Goal: Transaction & Acquisition: Purchase product/service

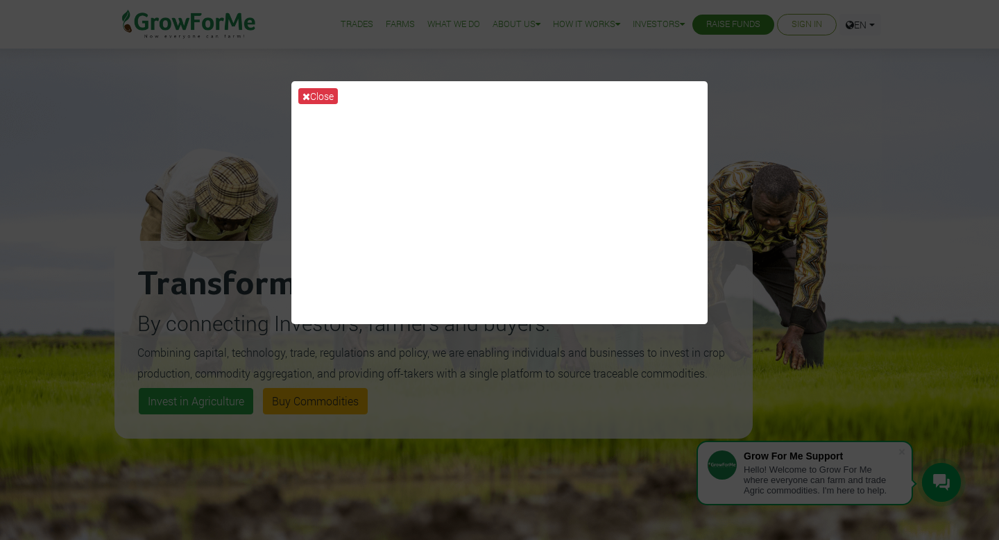
click at [808, 134] on div "Close" at bounding box center [499, 270] width 999 height 540
click at [316, 94] on button "Close" at bounding box center [318, 96] width 40 height 16
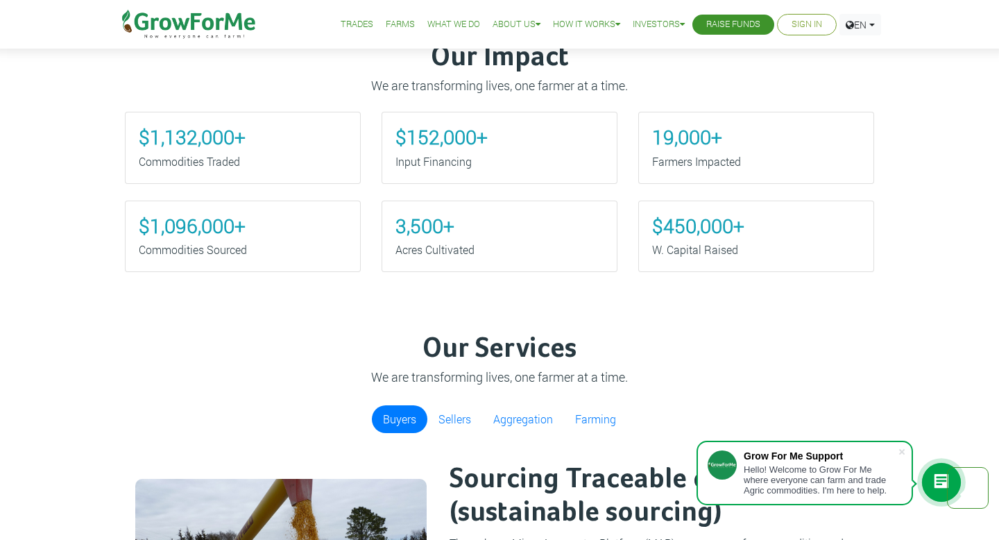
scroll to position [642, 0]
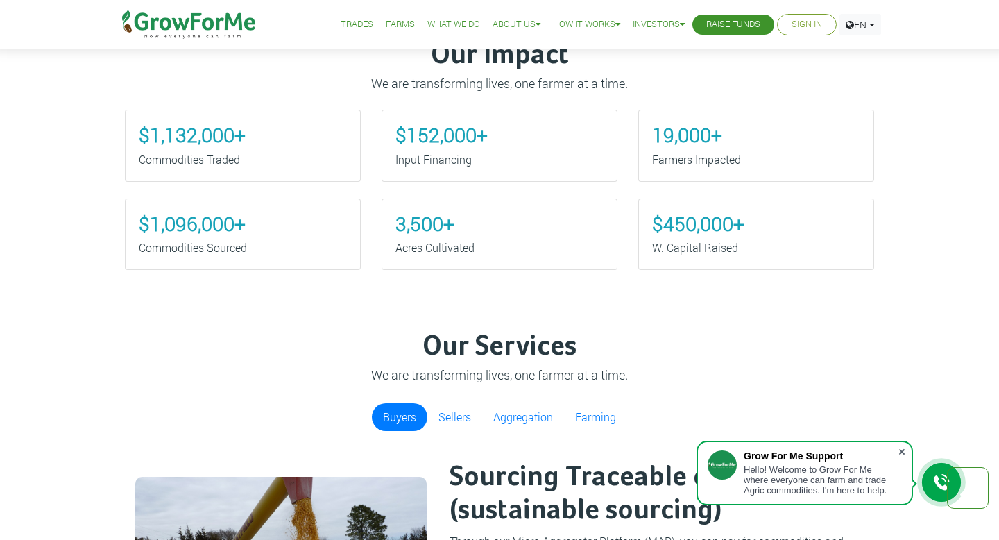
click at [905, 448] on span at bounding box center [902, 452] width 14 height 14
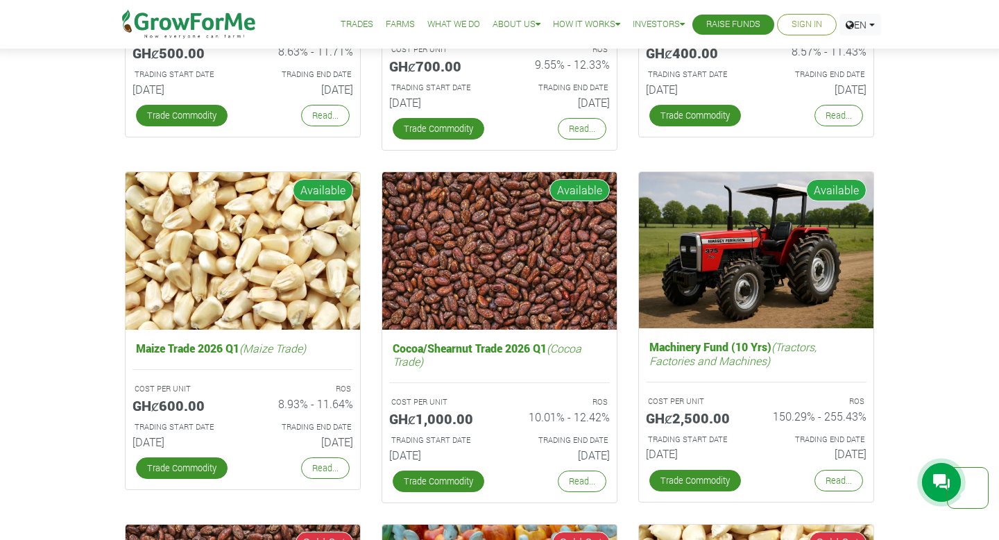
scroll to position [2233, 0]
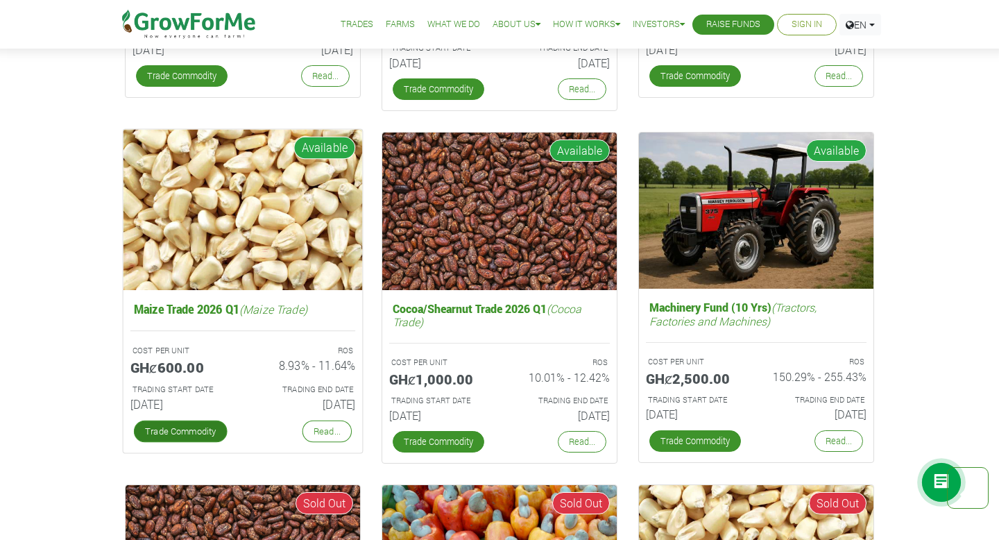
click at [185, 434] on link "Trade Commodity" at bounding box center [181, 431] width 94 height 22
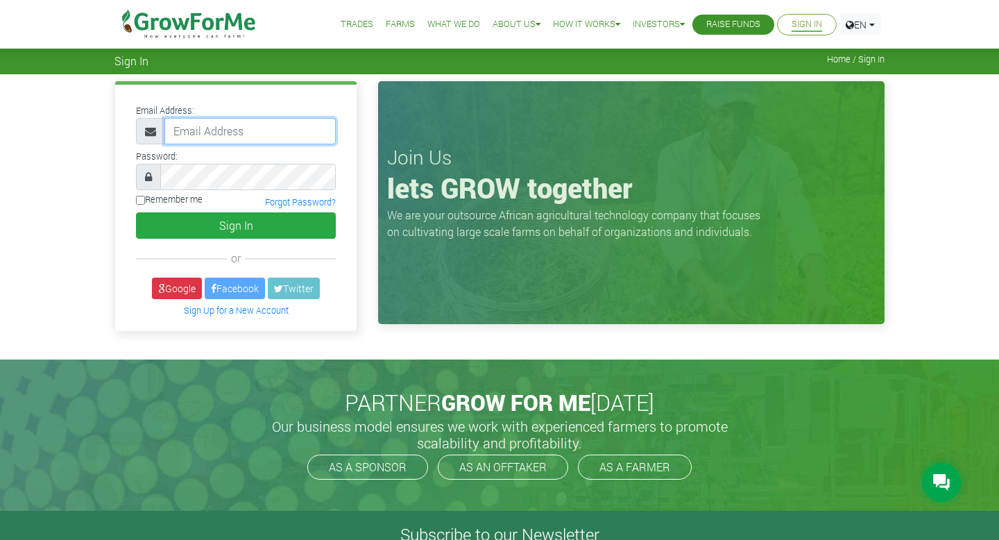
click at [270, 131] on input "email" at bounding box center [249, 131] width 171 height 26
type input "damonosei22@gmail.com"
click at [180, 201] on label "Remember me" at bounding box center [169, 199] width 67 height 13
click at [145, 201] on input "Remember me" at bounding box center [140, 200] width 9 height 9
checkbox input "true"
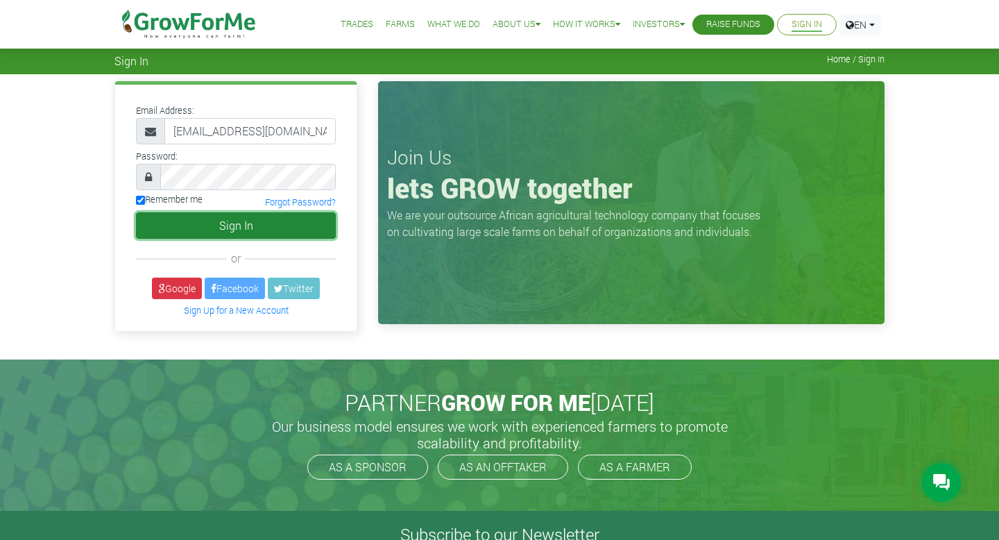
click at [214, 229] on button "Sign In" at bounding box center [236, 225] width 200 height 26
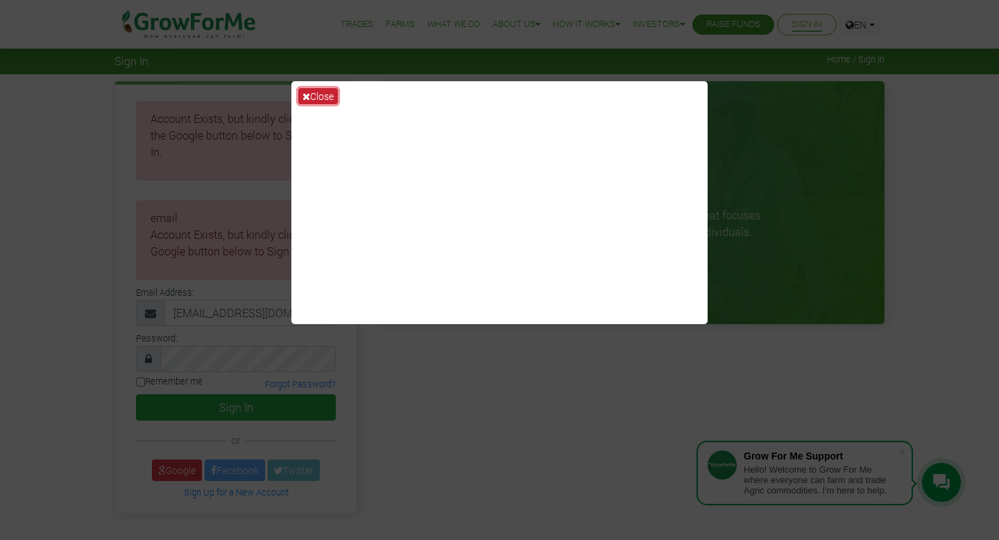
click at [323, 95] on button "Close" at bounding box center [318, 96] width 40 height 16
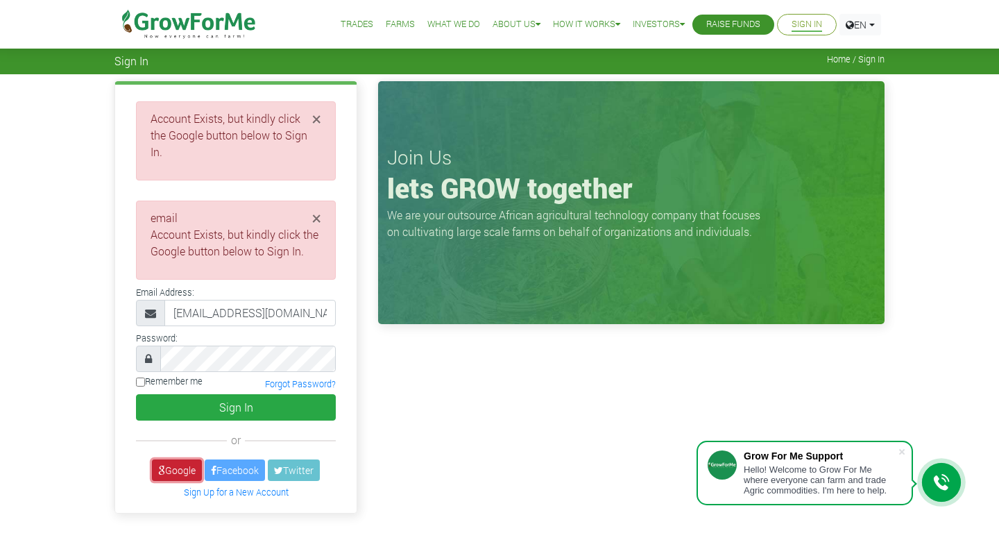
click at [184, 459] on link "Google" at bounding box center [177, 470] width 50 height 22
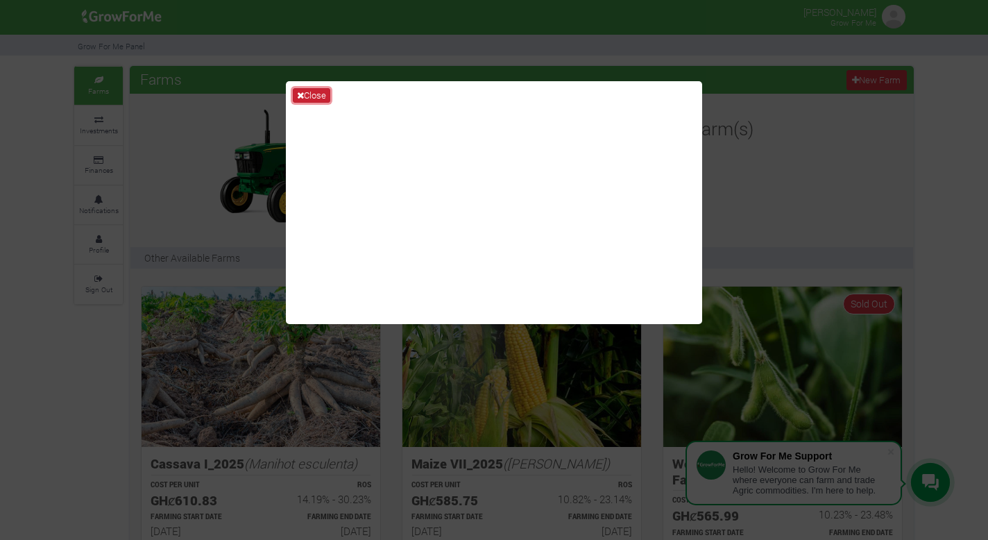
click at [314, 94] on button "Close" at bounding box center [311, 95] width 37 height 15
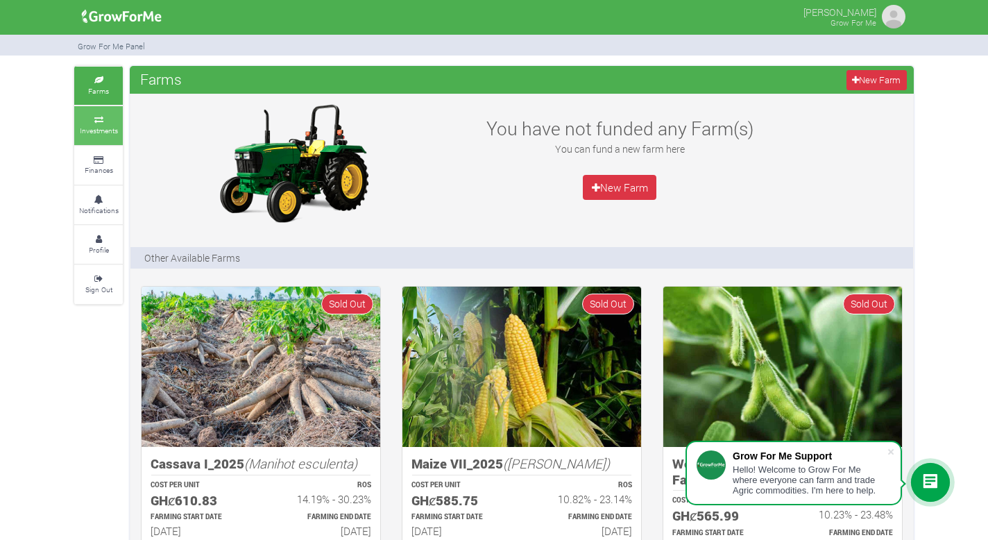
click at [103, 127] on small "Investments" at bounding box center [99, 131] width 38 height 10
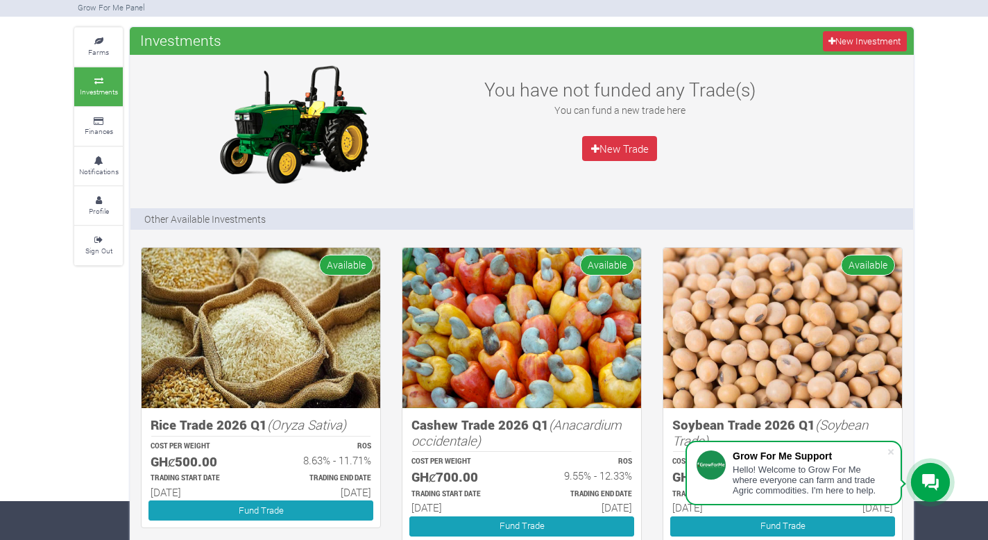
scroll to position [7, 0]
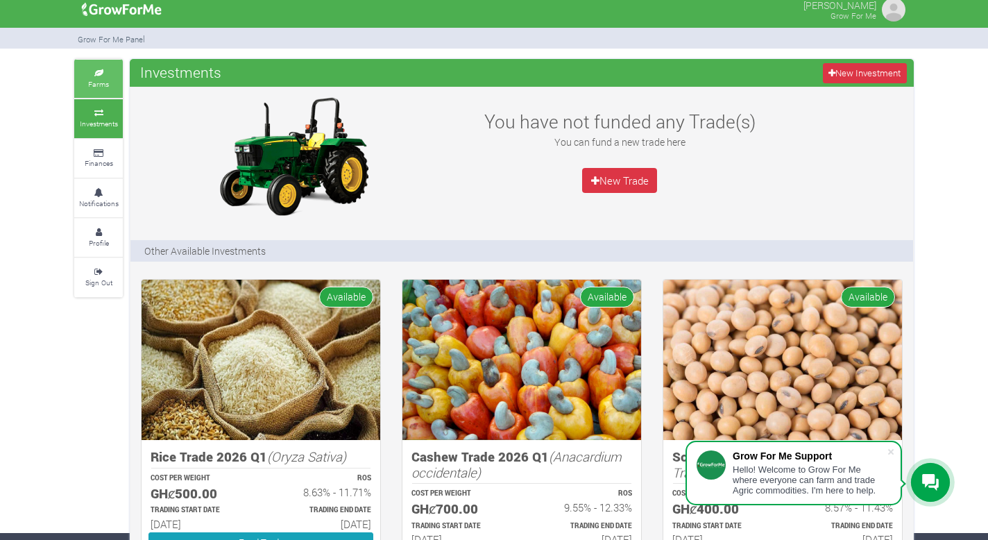
click at [106, 83] on small "Farms" at bounding box center [98, 84] width 21 height 10
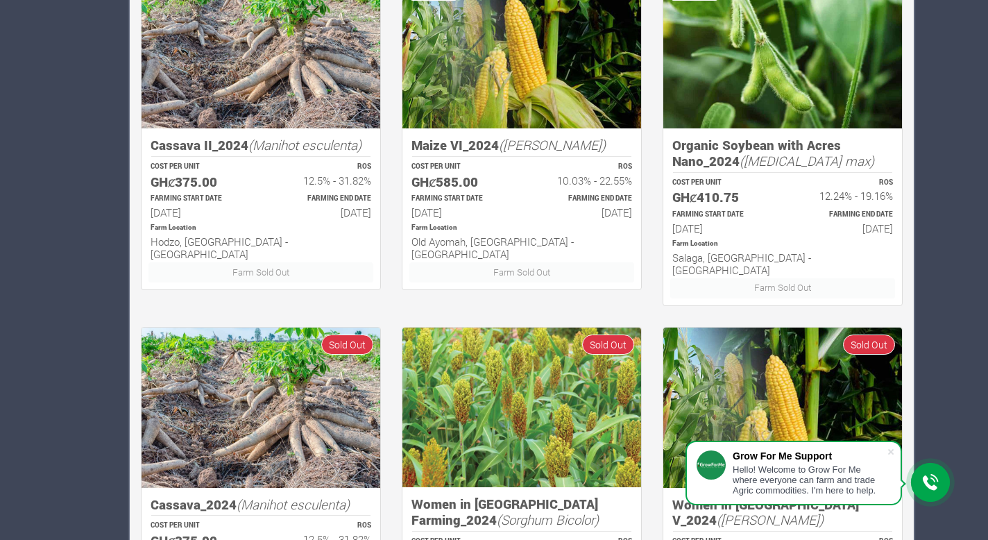
scroll to position [830, 0]
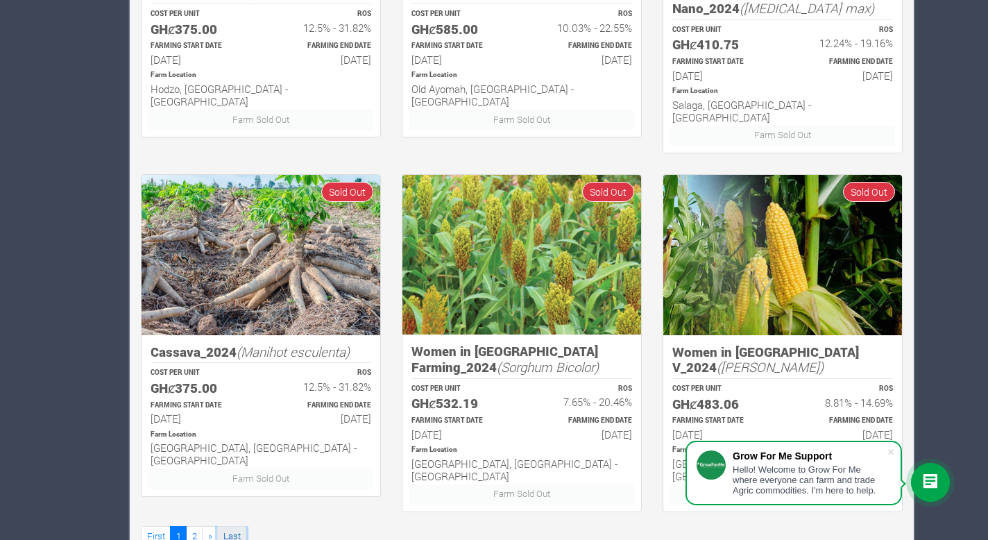
click at [227, 526] on link "Last" at bounding box center [231, 536] width 29 height 20
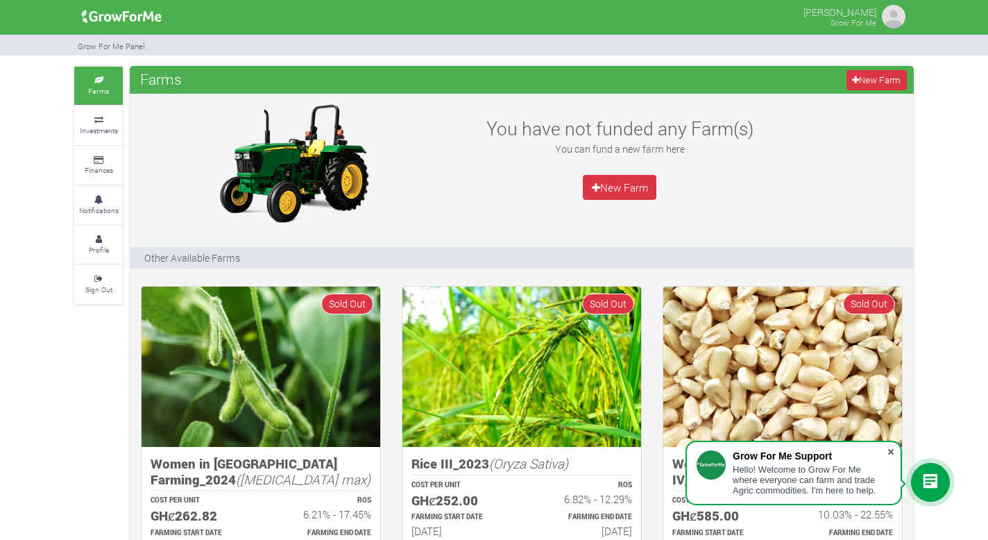
click at [890, 447] on span at bounding box center [891, 452] width 14 height 14
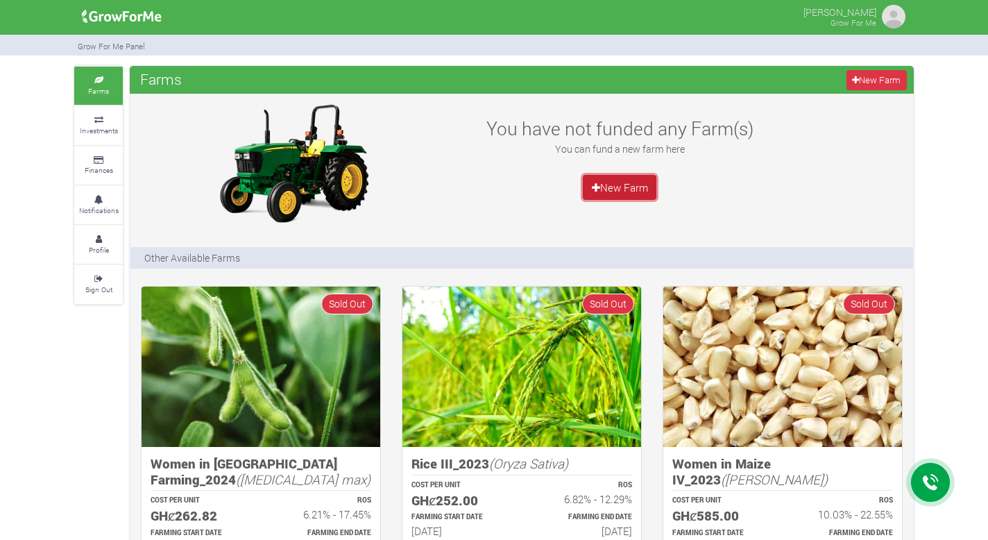
click at [647, 185] on link "New Farm" at bounding box center [620, 187] width 74 height 25
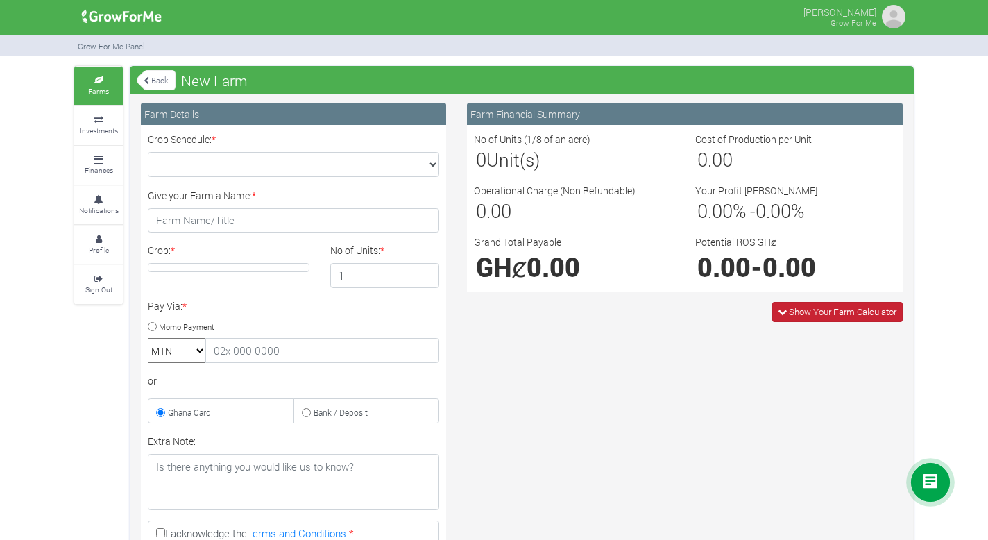
click at [830, 312] on span "Show Your Farm Calculator" at bounding box center [843, 311] width 108 height 12
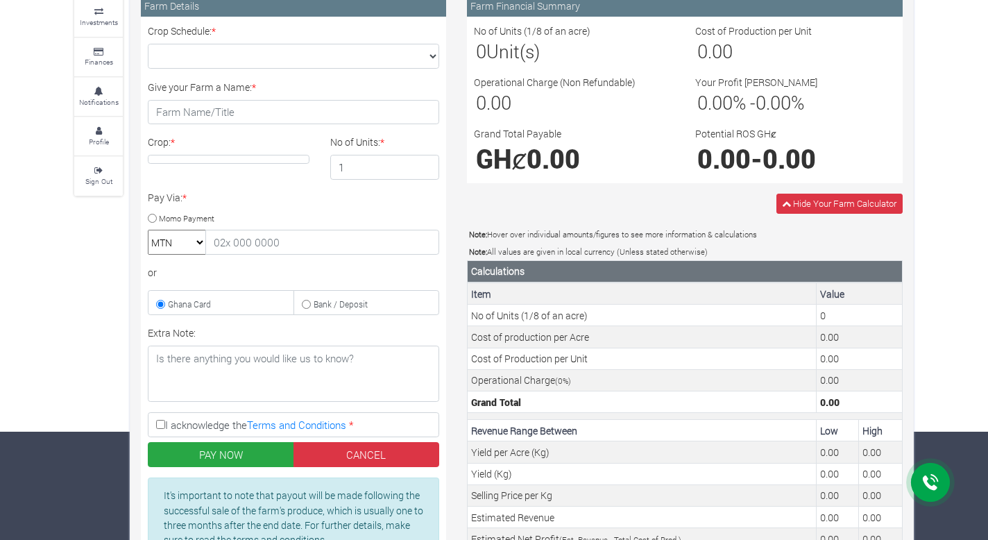
scroll to position [332, 0]
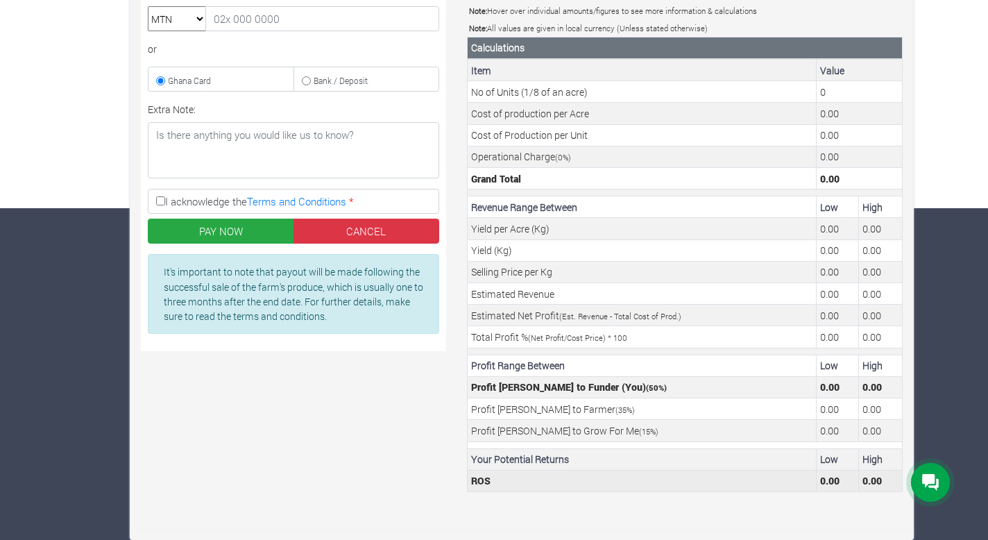
click at [794, 472] on td "ROS" at bounding box center [642, 481] width 349 height 22
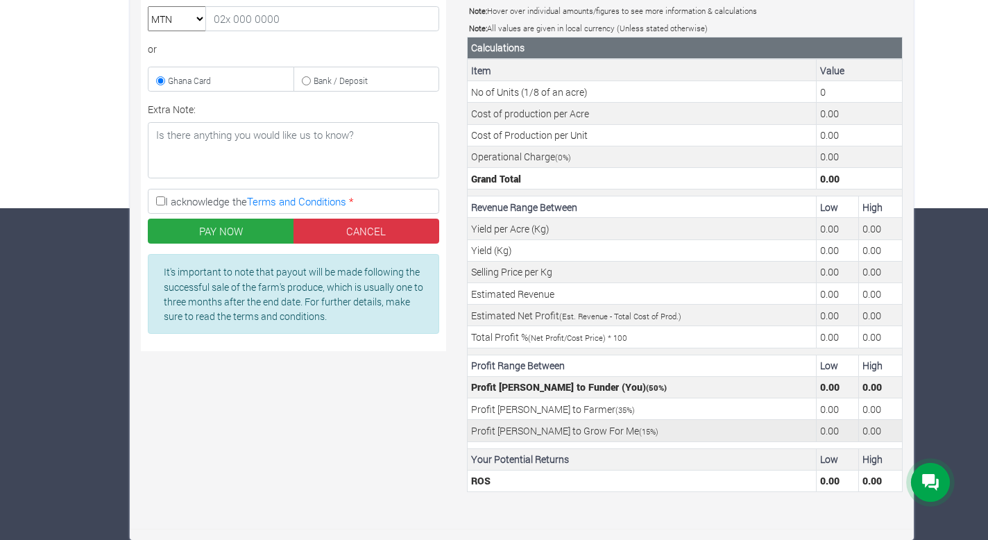
click at [783, 429] on td "Profit Margin to Grow For Me ( 15 %)" at bounding box center [642, 431] width 349 height 22
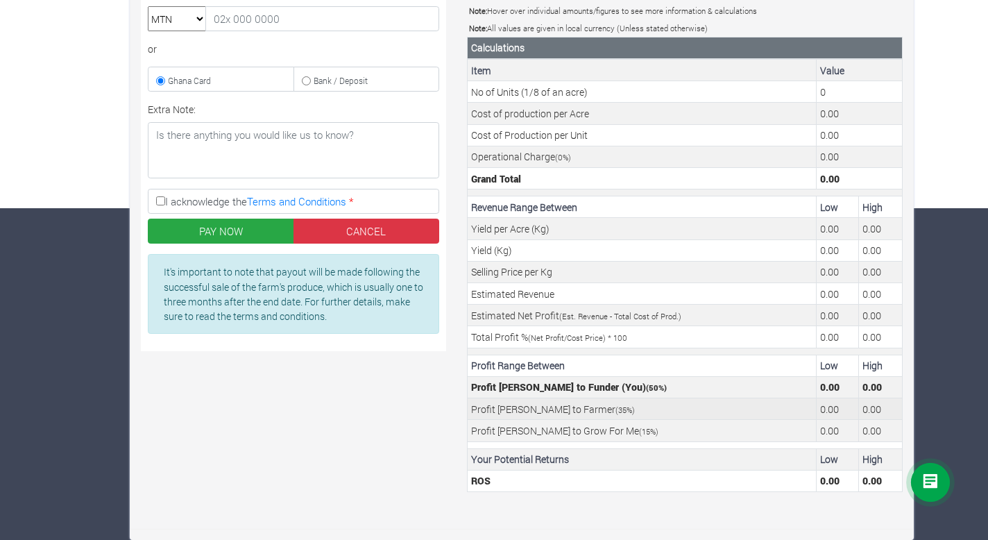
click at [779, 403] on td "Profit Margin to Farmer ( 35 %)" at bounding box center [642, 409] width 349 height 22
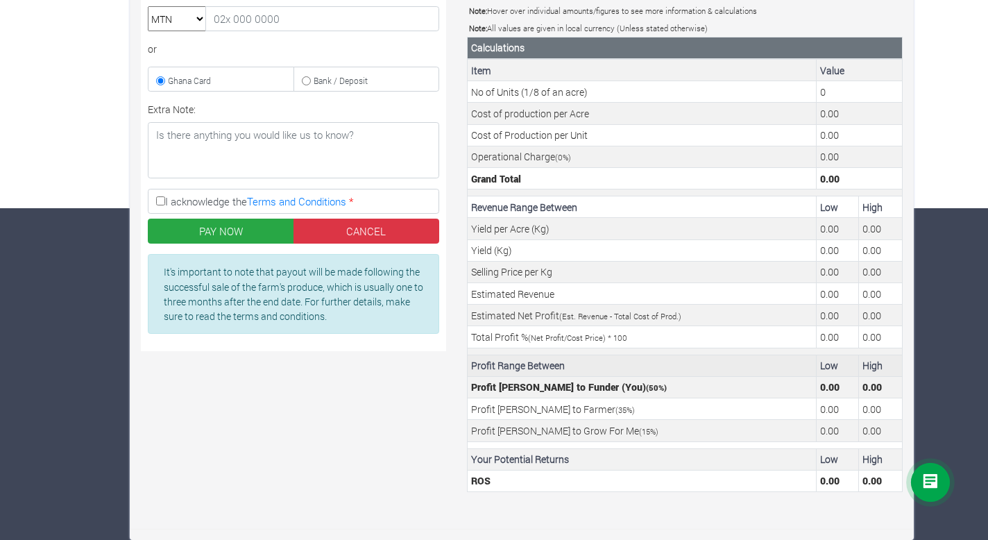
click at [779, 364] on td "Profit Range Between" at bounding box center [642, 366] width 349 height 22
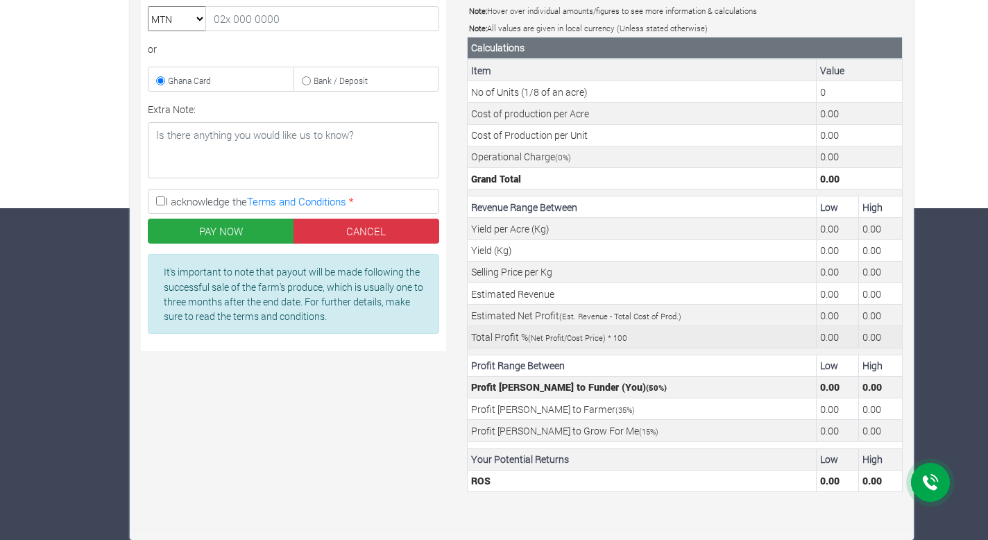
click at [776, 336] on td "Total Profit % (Net Profit/Cost Price) * 100" at bounding box center [642, 337] width 349 height 22
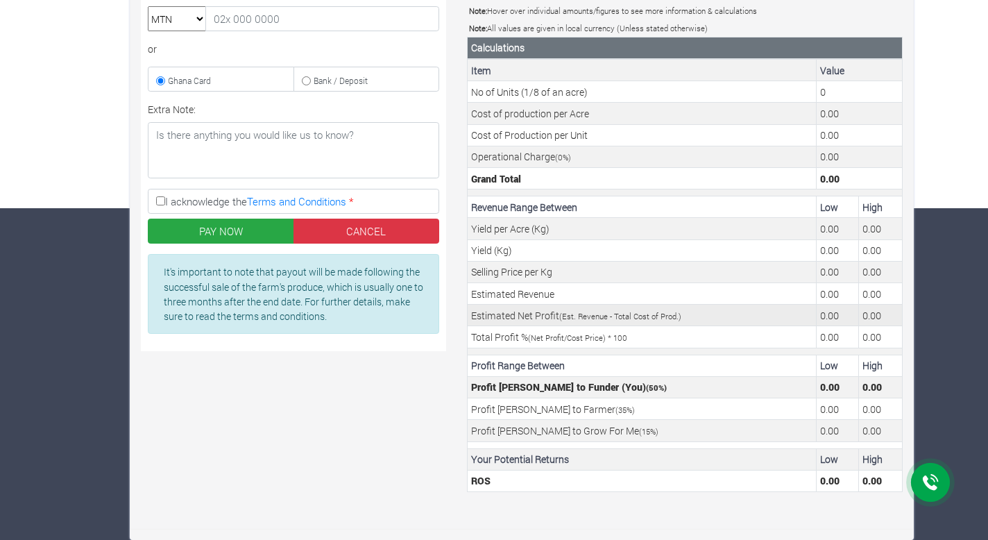
click at [769, 307] on td "Estimated Net Profit (Est. Revenue - Total Cost of Prod.)" at bounding box center [642, 316] width 349 height 22
click at [763, 280] on td "Selling Price per Kg" at bounding box center [642, 272] width 349 height 22
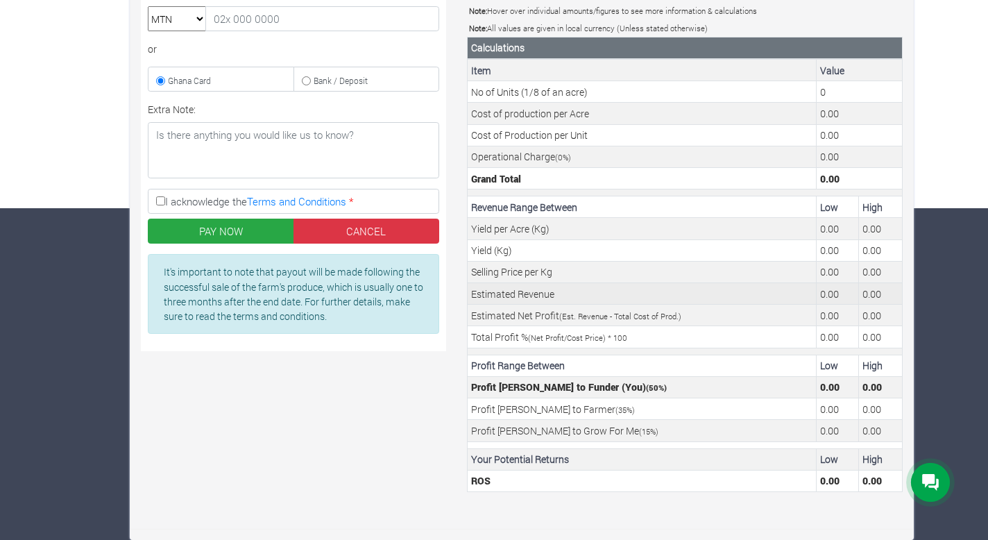
click at [763, 294] on td "Estimated Revenue" at bounding box center [642, 294] width 349 height 22
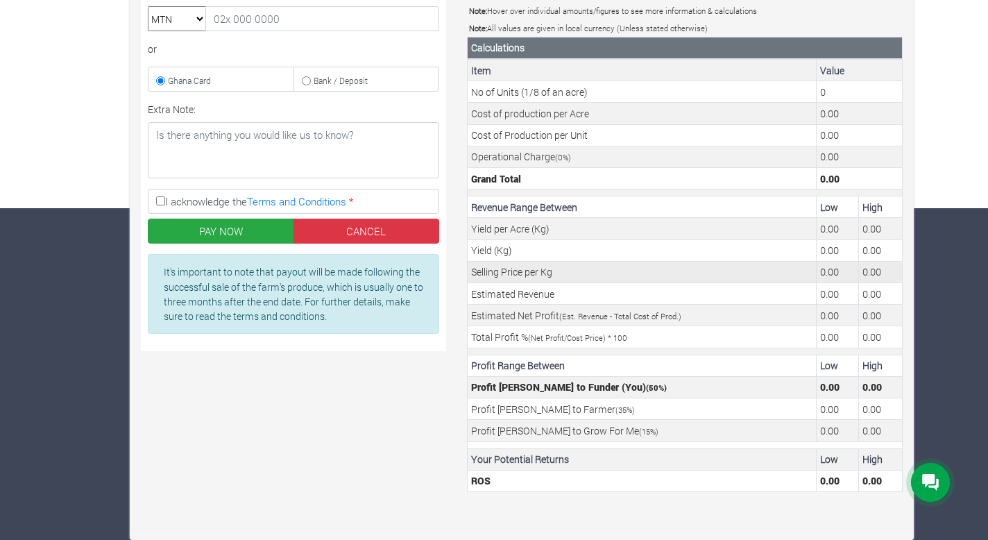
click at [730, 266] on td "Selling Price per Kg" at bounding box center [642, 272] width 349 height 22
click at [732, 239] on td "Yield per Acre (Kg)" at bounding box center [642, 229] width 349 height 22
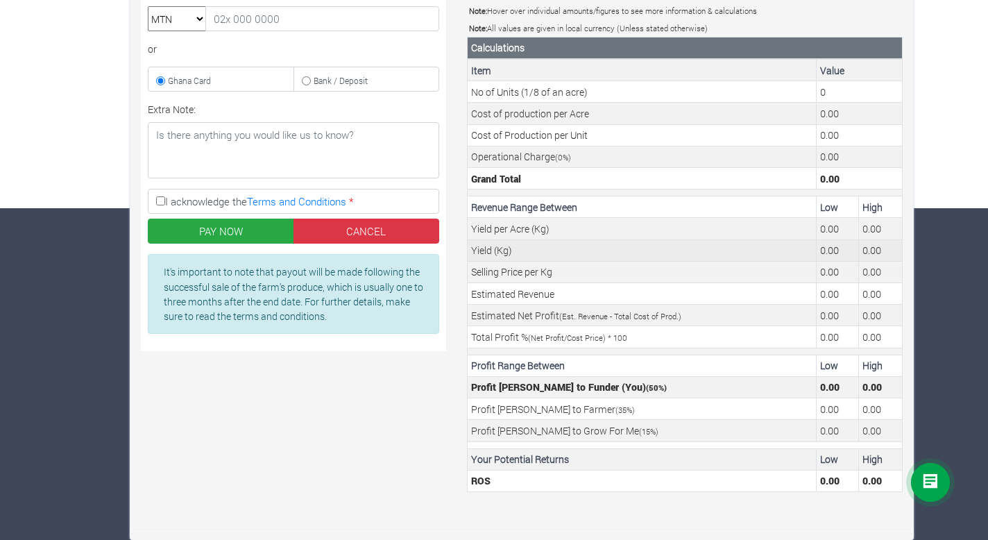
click at [732, 248] on td "Yield (Kg)" at bounding box center [642, 250] width 349 height 22
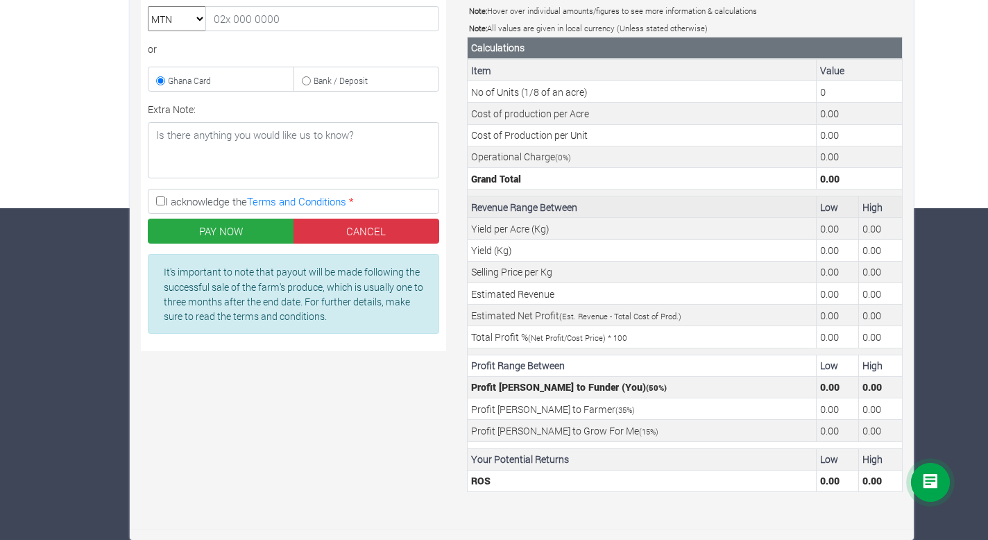
click at [728, 203] on td "Revenue Range Between" at bounding box center [642, 207] width 349 height 22
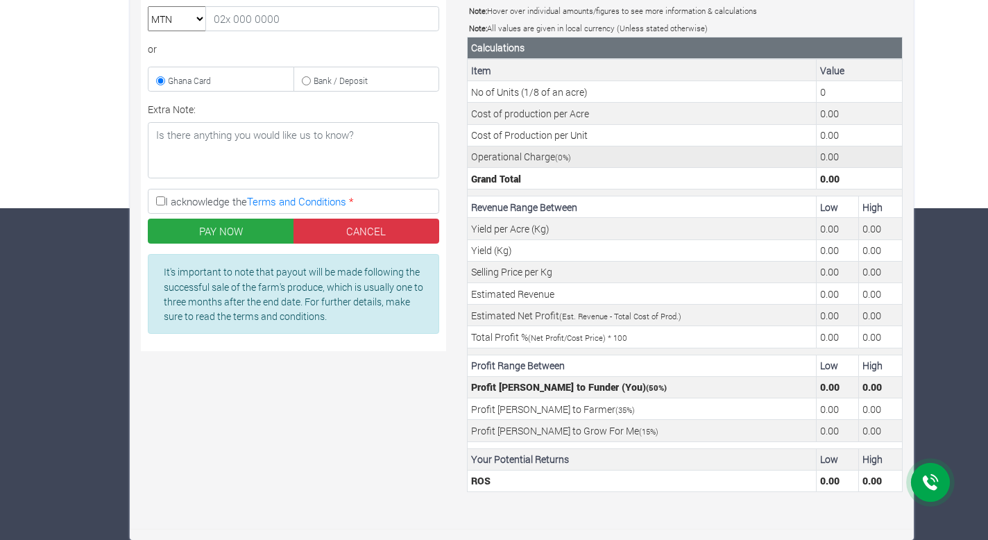
click at [696, 153] on td "Operational Charge ( 0 %)" at bounding box center [642, 157] width 349 height 22
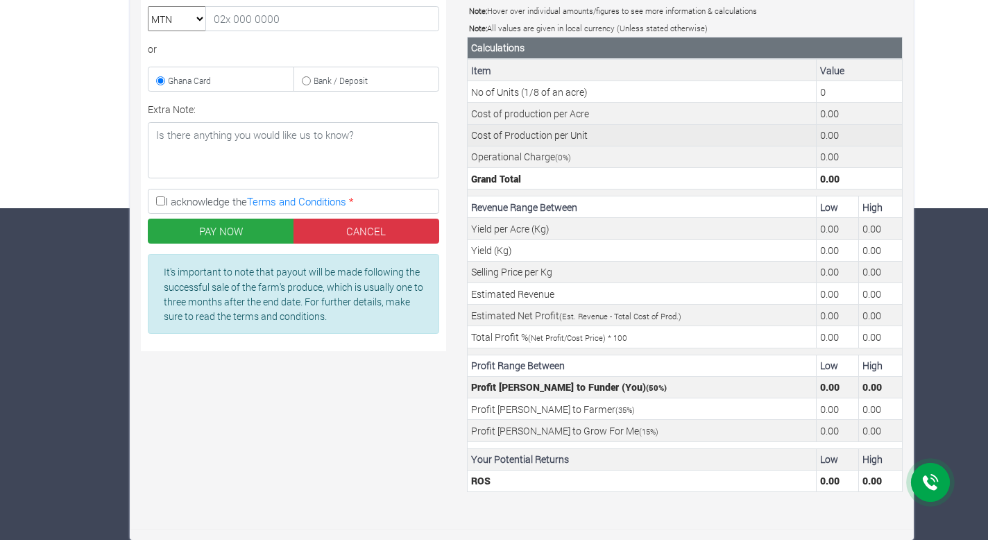
click at [700, 137] on td "Cost of Production per Unit" at bounding box center [642, 135] width 349 height 22
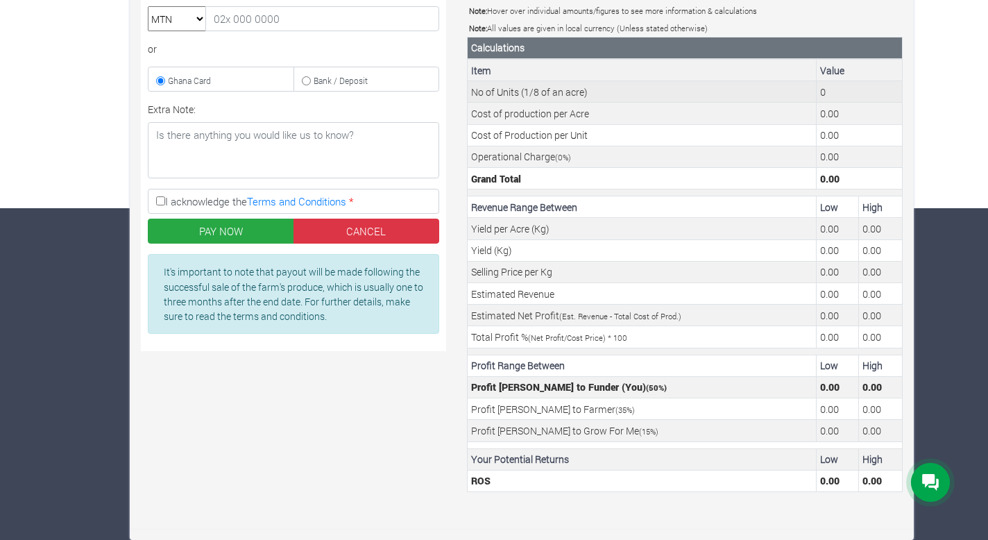
click at [707, 96] on td "No of Units (1/8 of an acre)" at bounding box center [642, 92] width 349 height 22
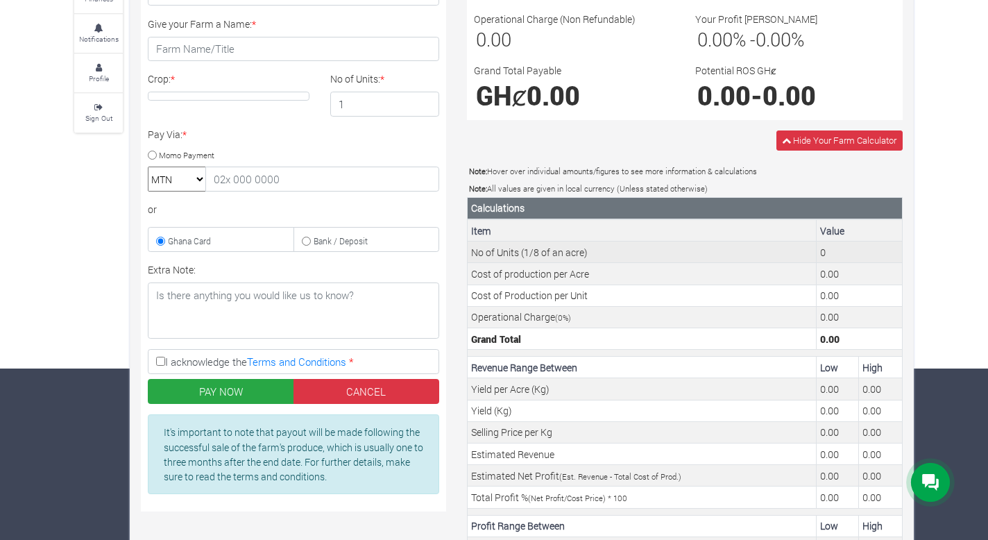
scroll to position [0, 0]
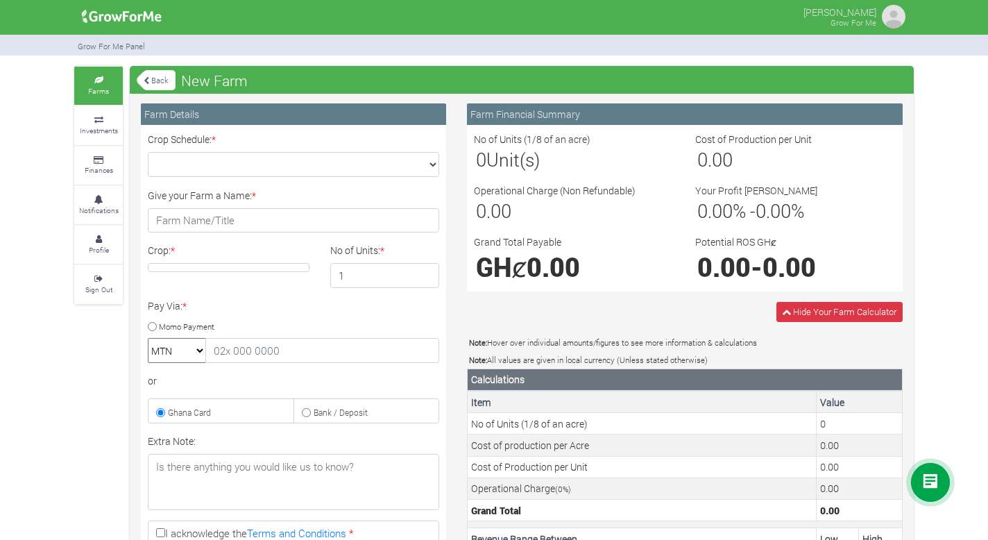
click at [109, 23] on img at bounding box center [121, 17] width 89 height 28
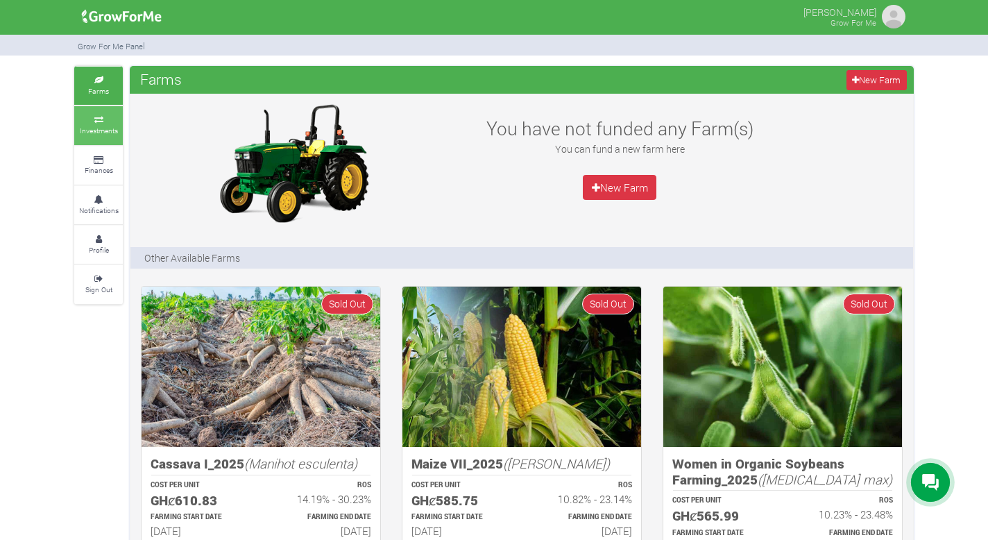
click at [109, 118] on icon at bounding box center [99, 120] width 42 height 7
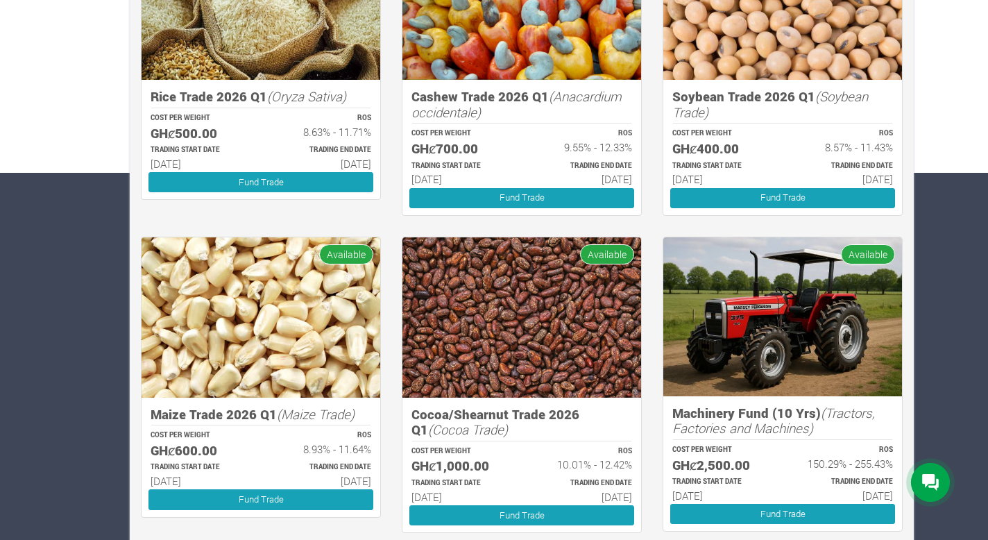
scroll to position [361, 0]
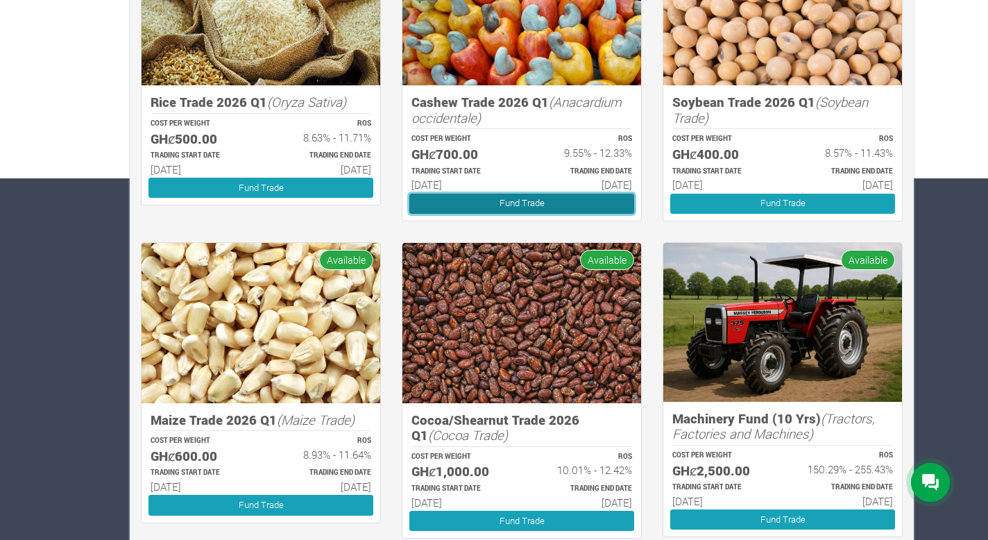
click at [538, 201] on link "Fund Trade" at bounding box center [521, 204] width 225 height 20
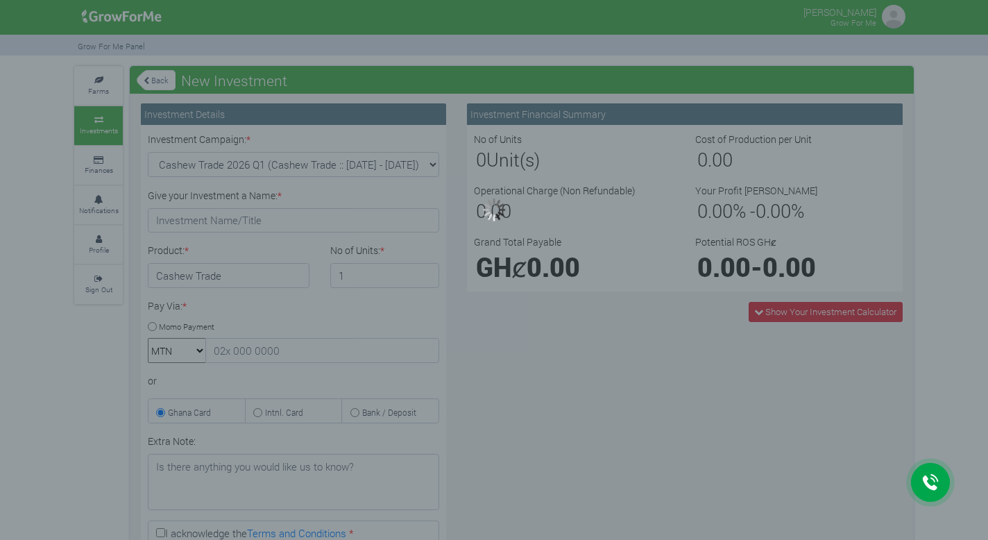
type input "1"
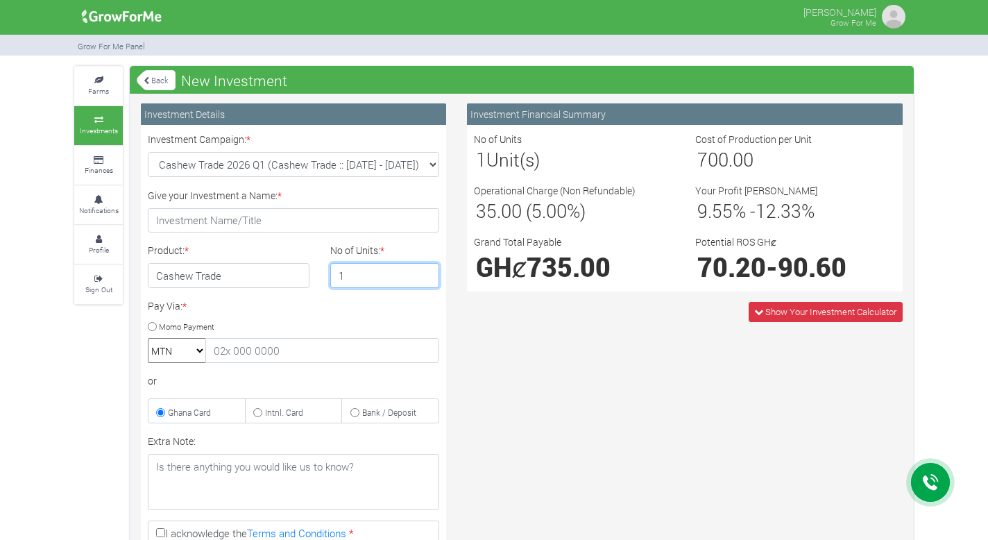
click at [393, 272] on input "1" at bounding box center [385, 275] width 110 height 25
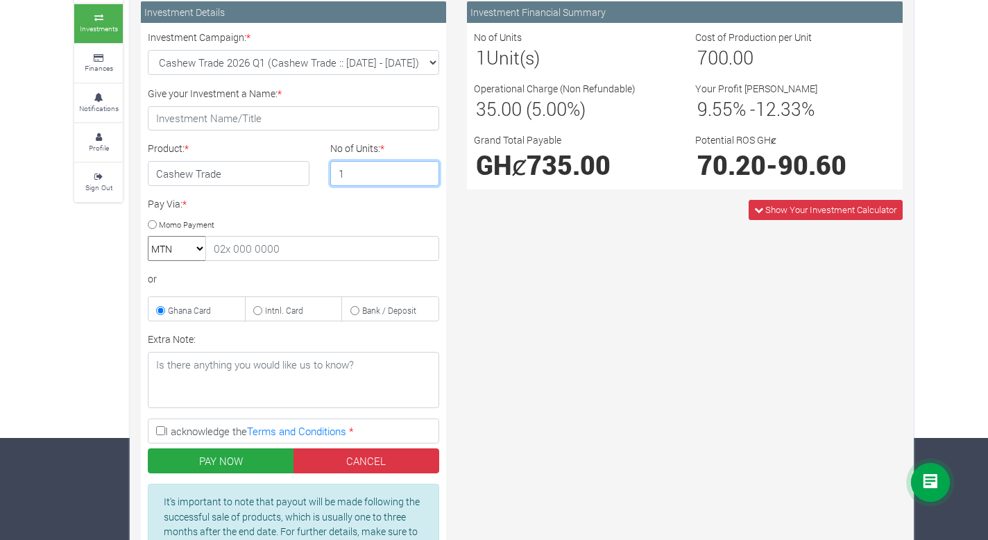
scroll to position [104, 0]
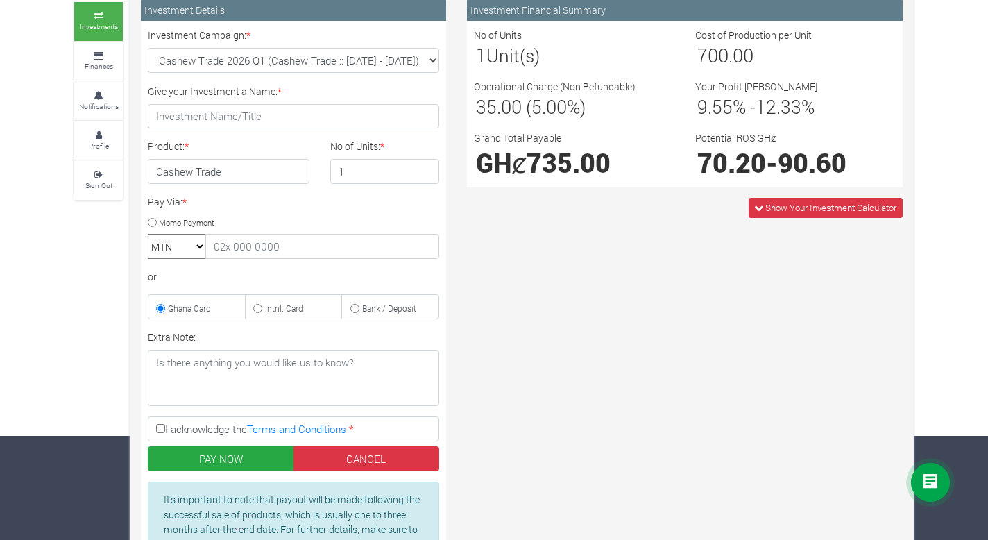
click at [188, 245] on select "MTN Telecel Airtel Tigo" at bounding box center [177, 246] width 58 height 25
select select "momo_telecel"
click at [148, 234] on select "MTN Telecel Airtel Tigo" at bounding box center [177, 246] width 58 height 25
click at [182, 220] on small "Momo Payment" at bounding box center [187, 221] width 56 height 10
click at [157, 220] on input "Momo Payment" at bounding box center [152, 222] width 9 height 9
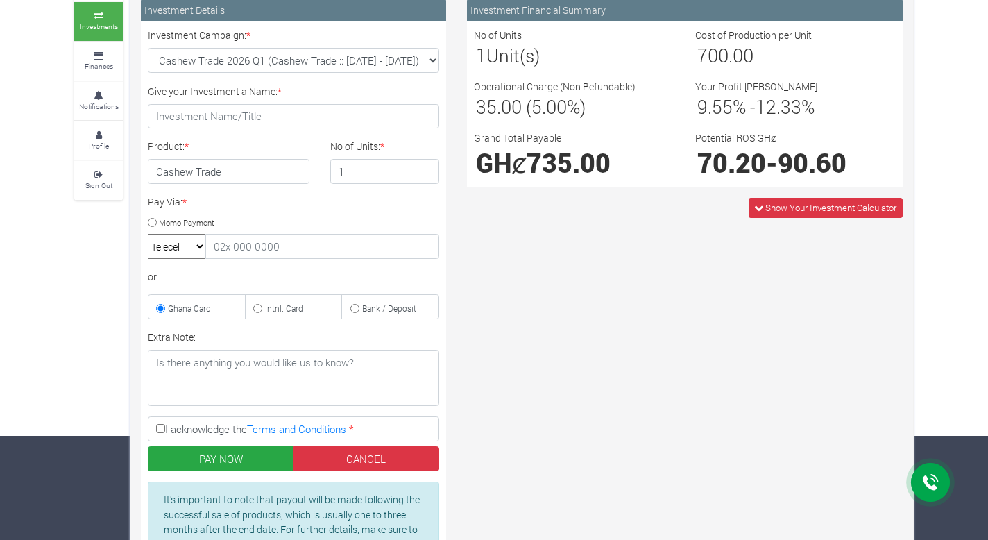
radio input "true"
click at [208, 307] on small "Ghana Card" at bounding box center [189, 307] width 43 height 11
click at [165, 307] on input "Ghana Card" at bounding box center [160, 308] width 9 height 9
radio input "true"
click at [272, 390] on textarea "Extra Note:" at bounding box center [293, 378] width 291 height 56
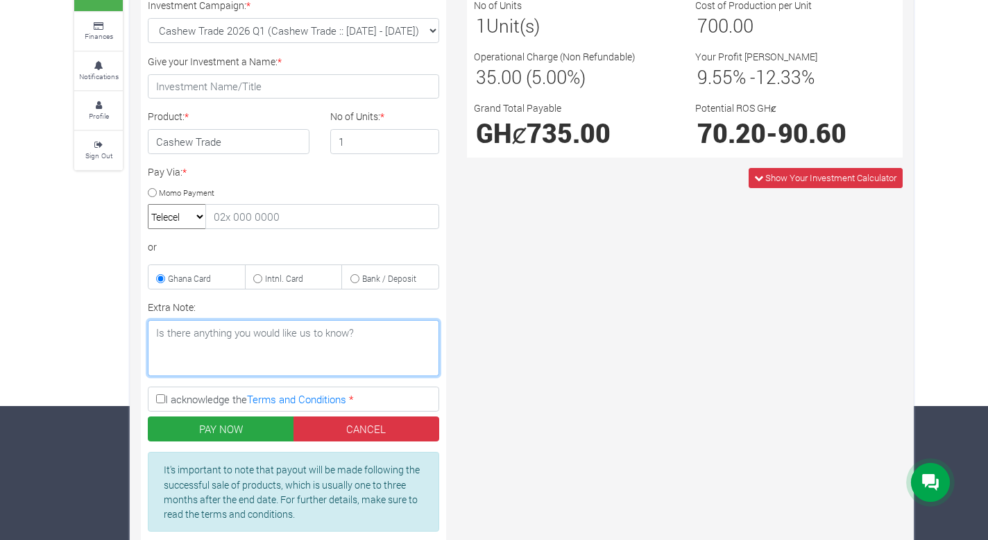
scroll to position [0, 0]
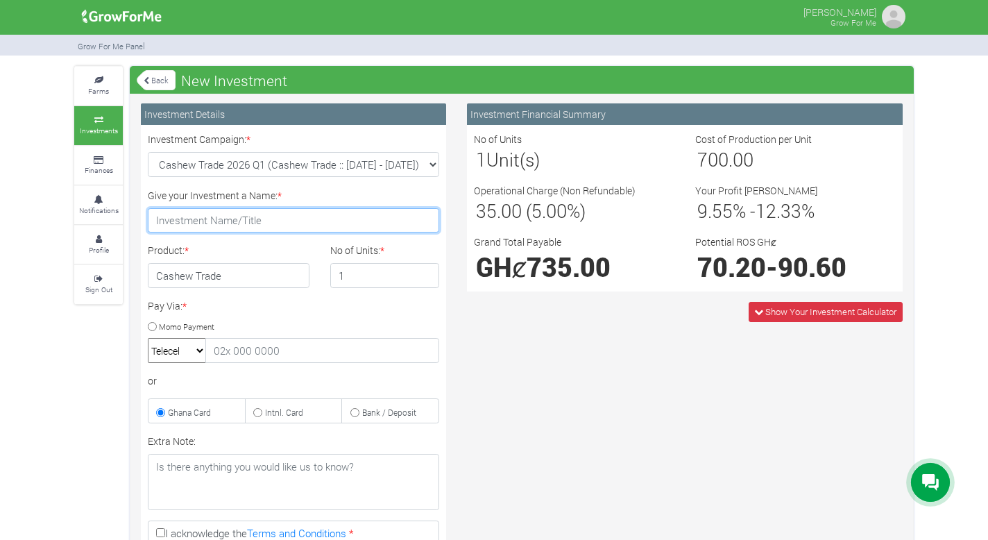
click at [310, 219] on input "Give your Investment a Name: *" at bounding box center [293, 220] width 291 height 25
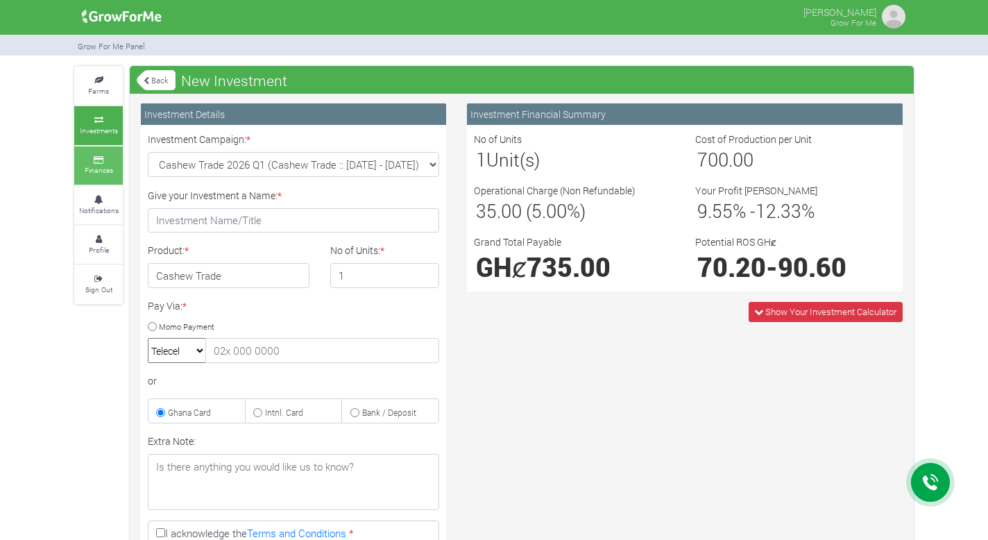
click at [100, 166] on small "Finances" at bounding box center [99, 170] width 28 height 10
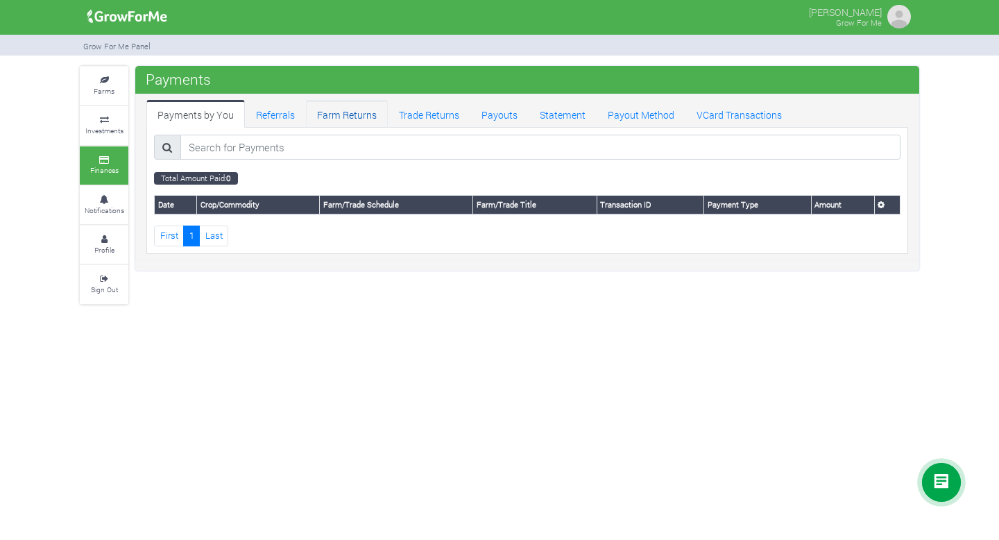
click at [368, 119] on link "Farm Returns" at bounding box center [347, 114] width 82 height 28
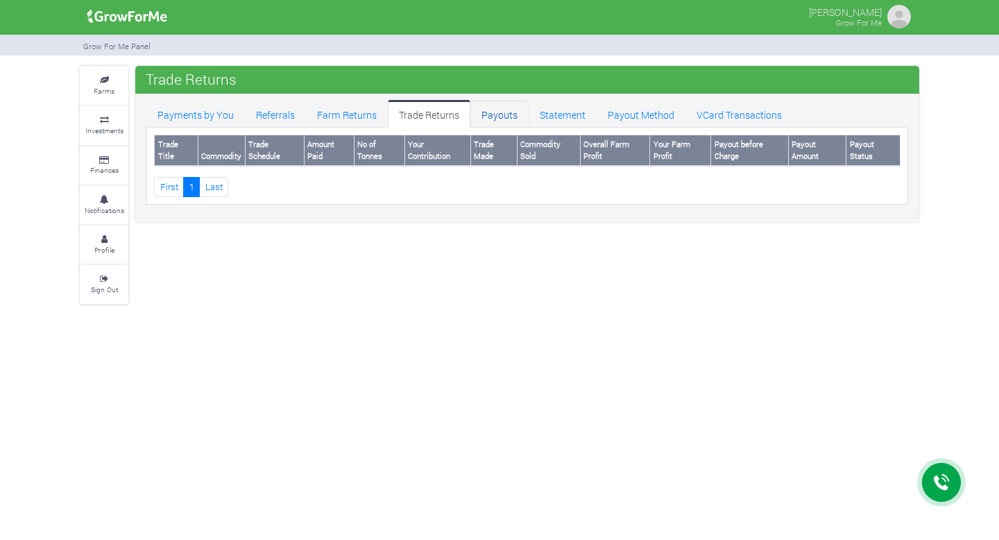
click at [486, 104] on link "Payouts" at bounding box center [499, 114] width 58 height 28
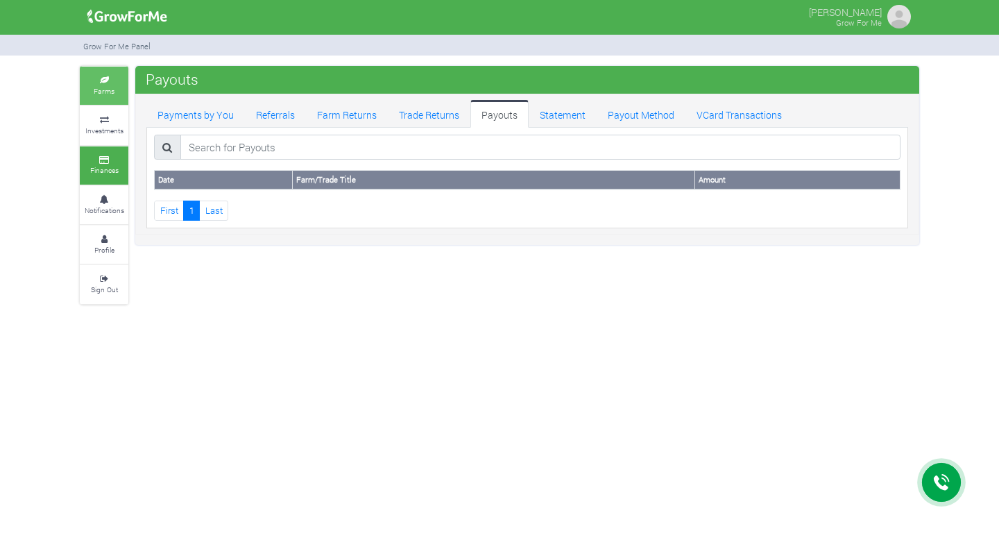
click at [89, 89] on link "Farms" at bounding box center [104, 86] width 49 height 38
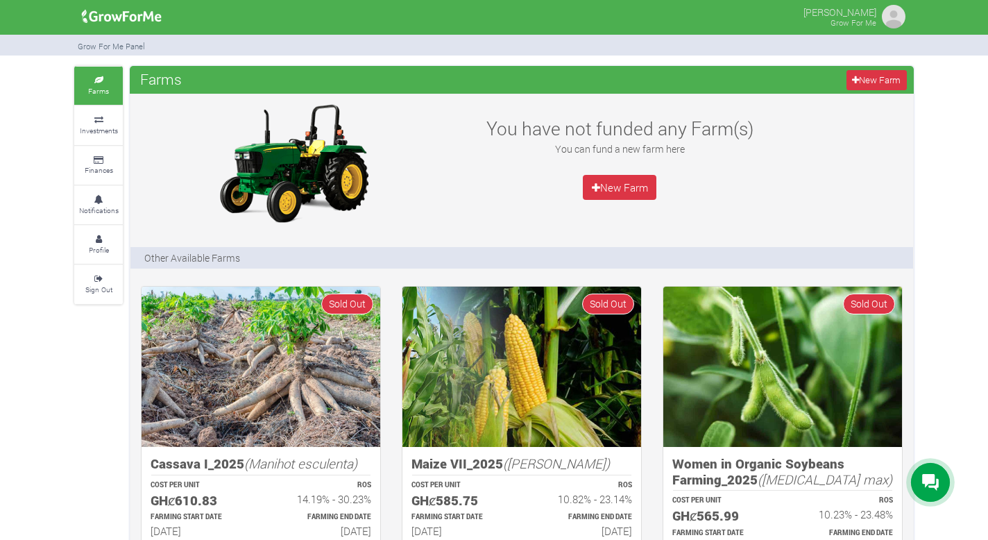
click at [133, 24] on img at bounding box center [121, 17] width 89 height 28
click at [102, 128] on small "Investments" at bounding box center [99, 131] width 38 height 10
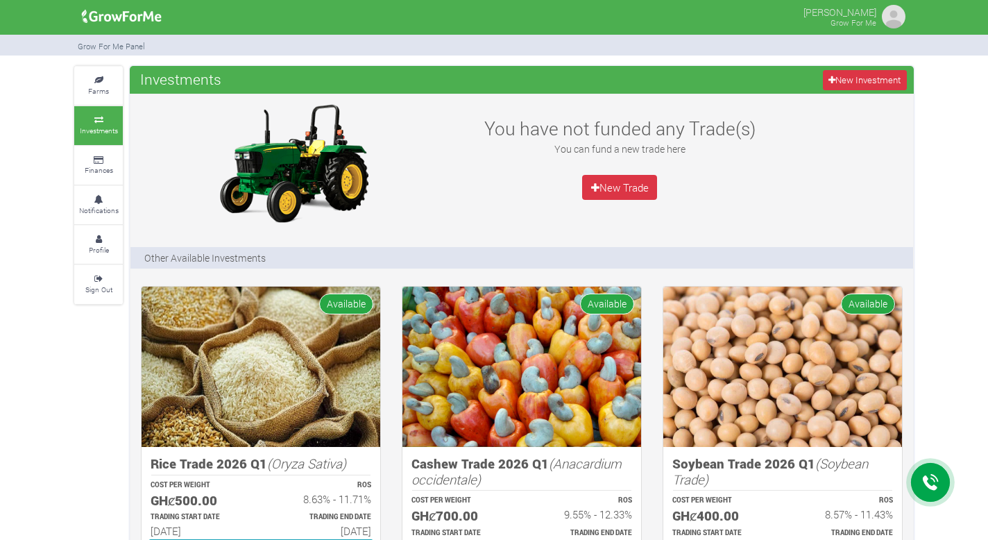
scroll to position [5, 0]
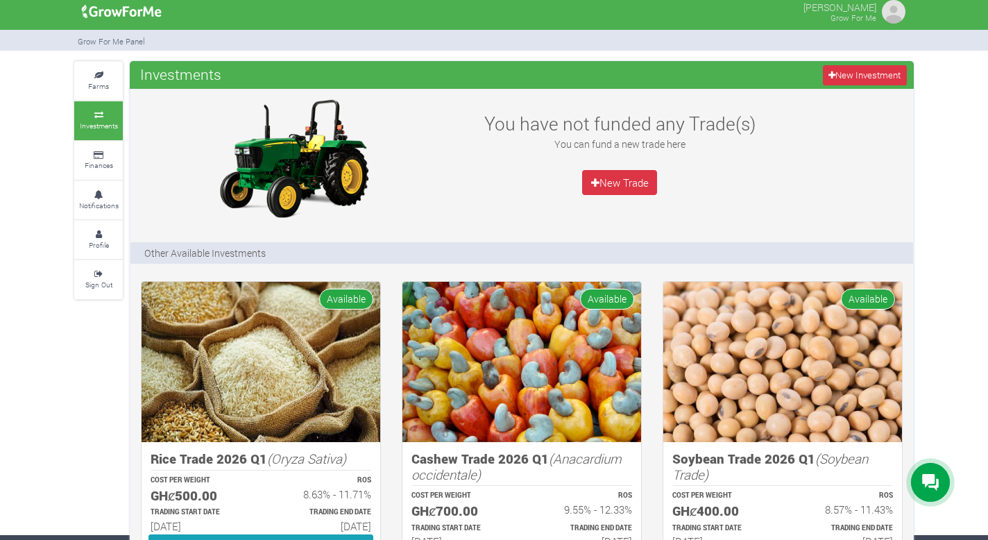
click at [92, 80] on link "Farms" at bounding box center [98, 81] width 49 height 38
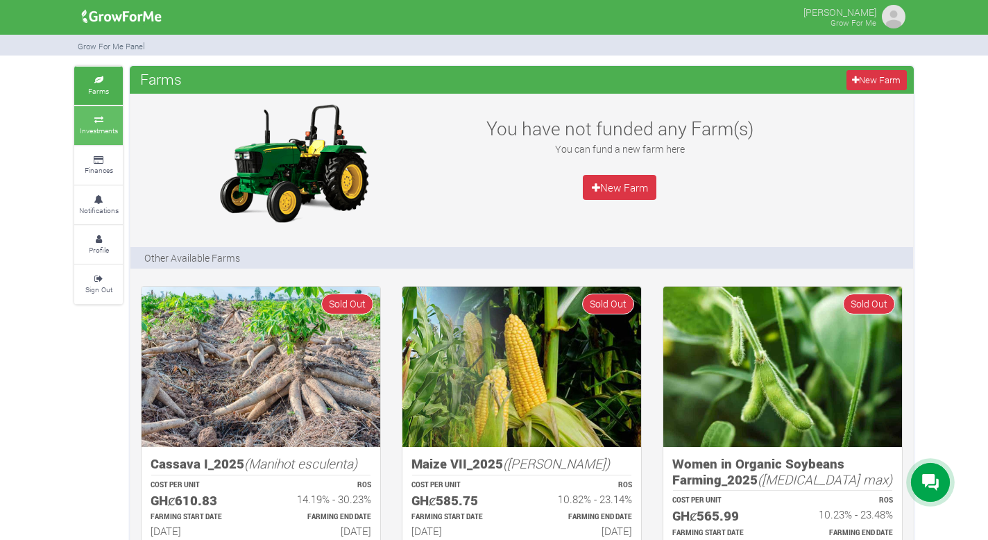
click at [101, 129] on small "Investments" at bounding box center [99, 131] width 38 height 10
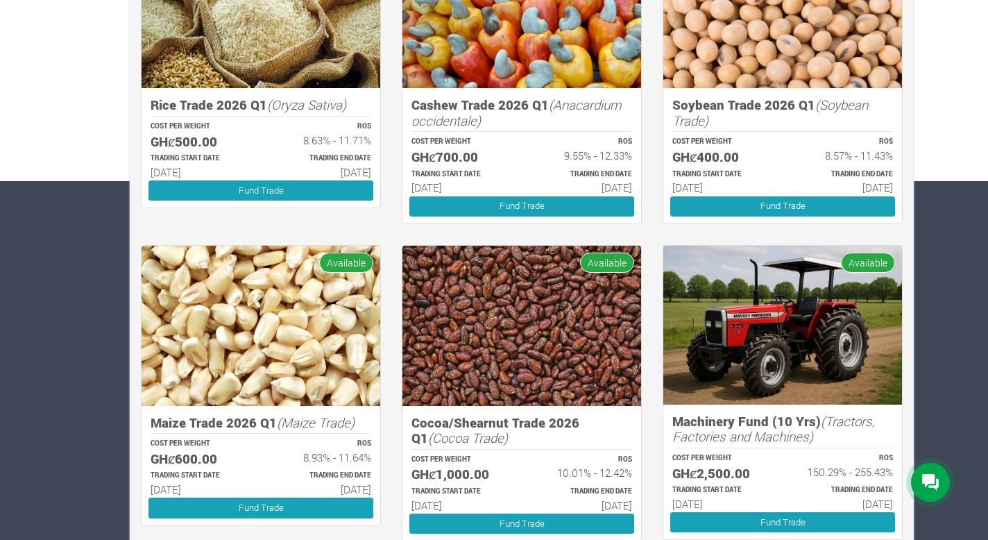
scroll to position [359, 0]
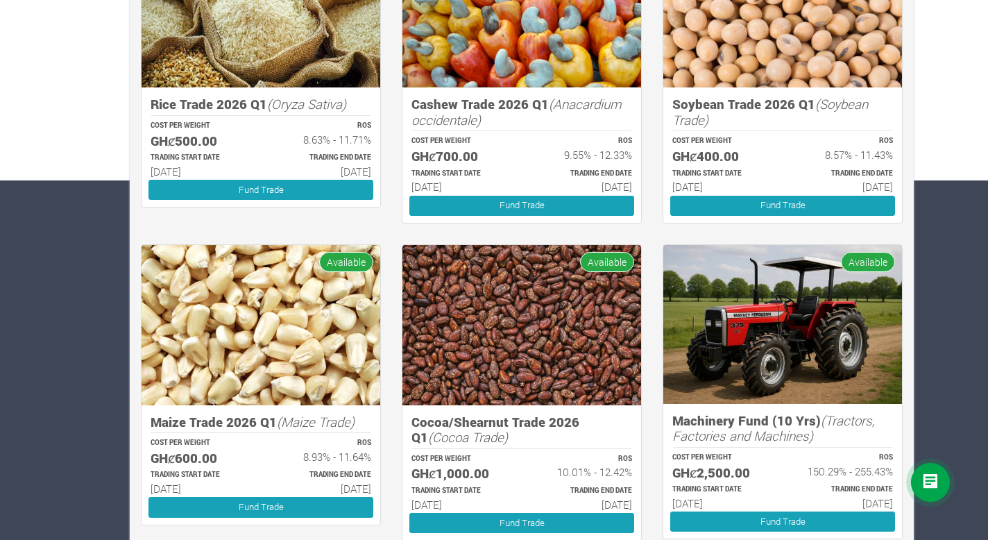
click at [353, 146] on div "ROS 8.63% - 11.71%" at bounding box center [322, 135] width 123 height 32
click at [162, 130] on p "COST PER WEIGHT" at bounding box center [200, 126] width 98 height 10
click at [176, 135] on h5 "GHȼ500.00" at bounding box center [200, 141] width 98 height 16
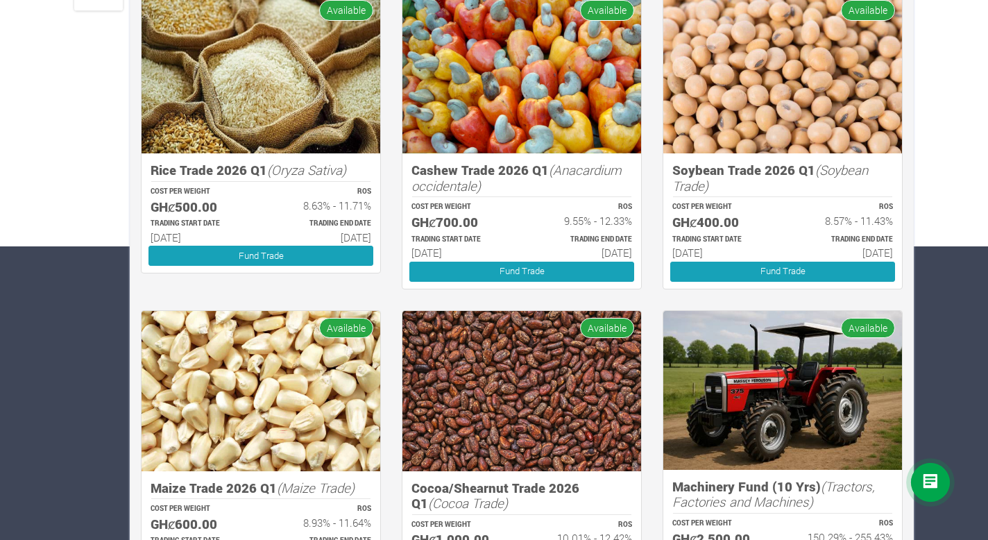
scroll to position [0, 0]
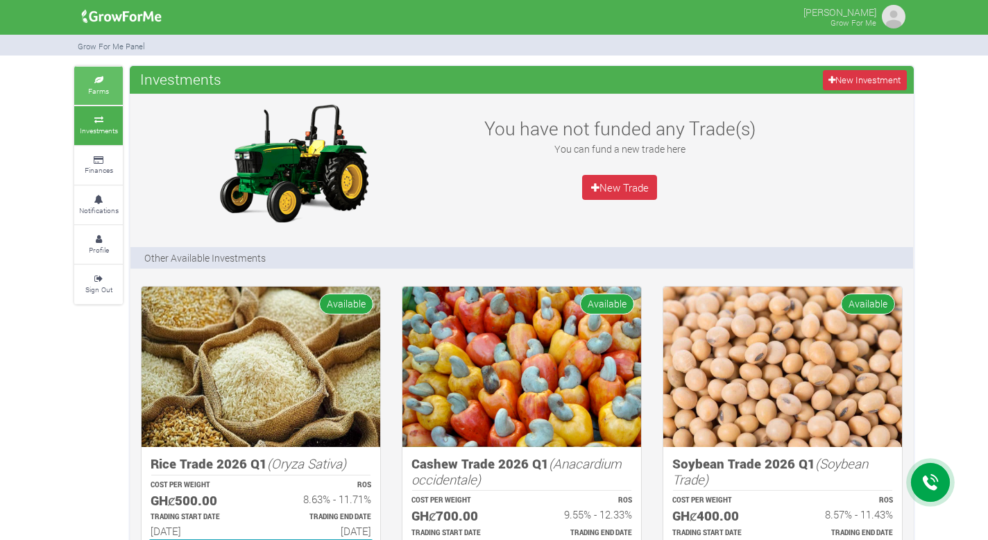
click at [106, 71] on link "Farms" at bounding box center [98, 86] width 49 height 38
